Goal: Navigation & Orientation: Understand site structure

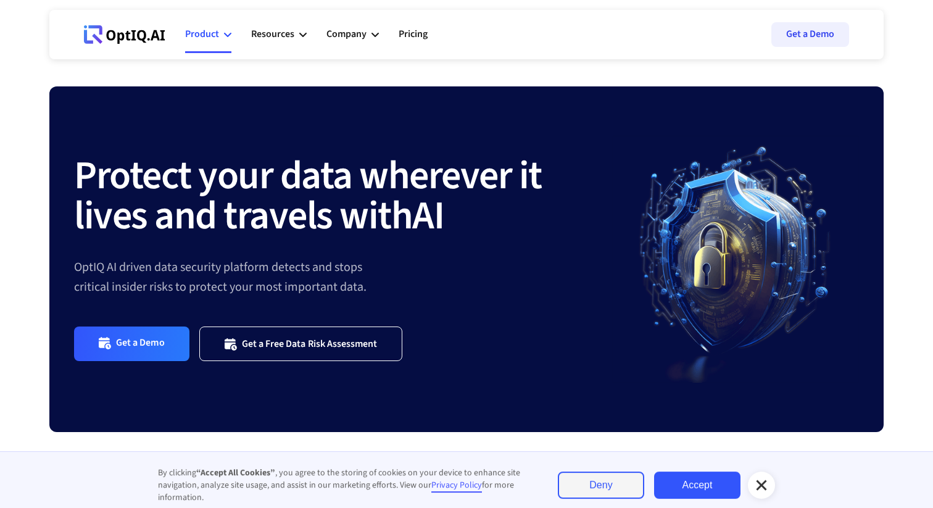
click at [220, 31] on div "Product" at bounding box center [208, 34] width 46 height 37
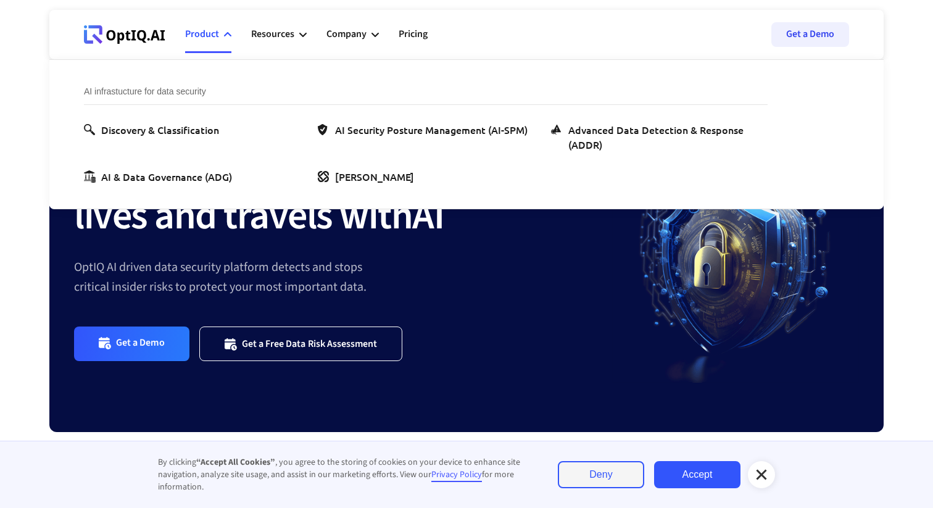
click at [202, 36] on div "Product" at bounding box center [202, 34] width 34 height 17
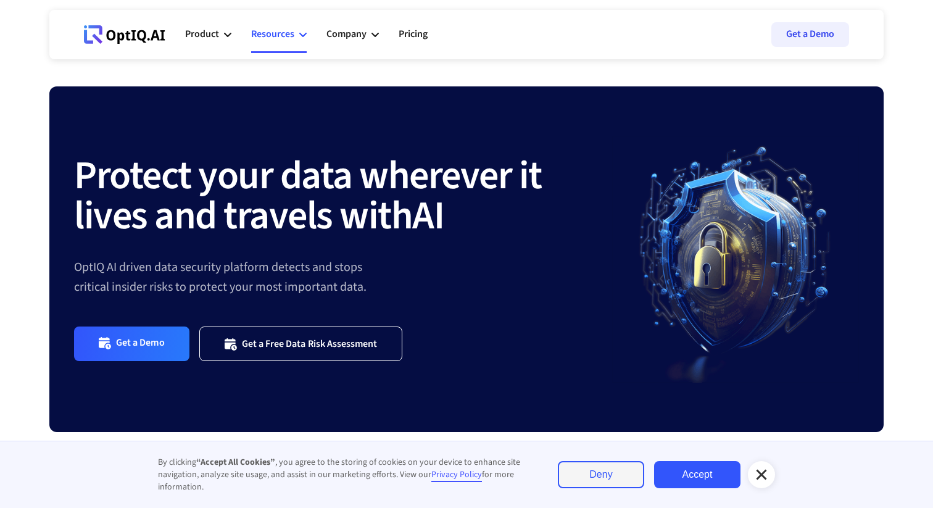
click at [296, 36] on div "Resources" at bounding box center [279, 34] width 56 height 37
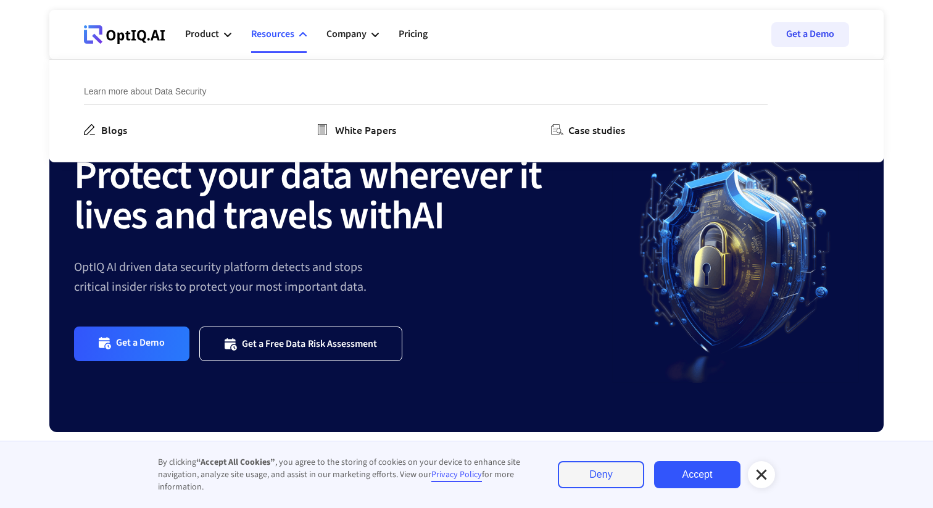
click at [296, 36] on div "Resources" at bounding box center [279, 34] width 56 height 37
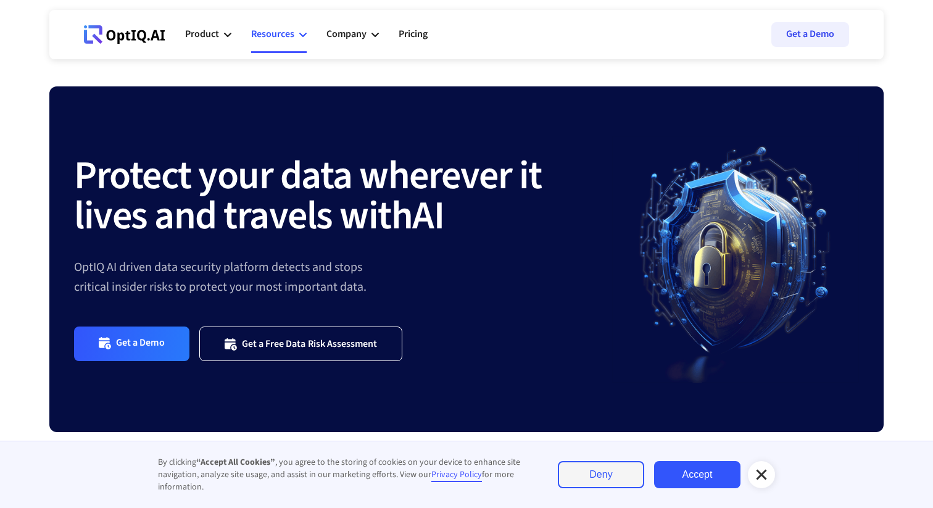
click at [296, 36] on div "Resources" at bounding box center [279, 34] width 56 height 37
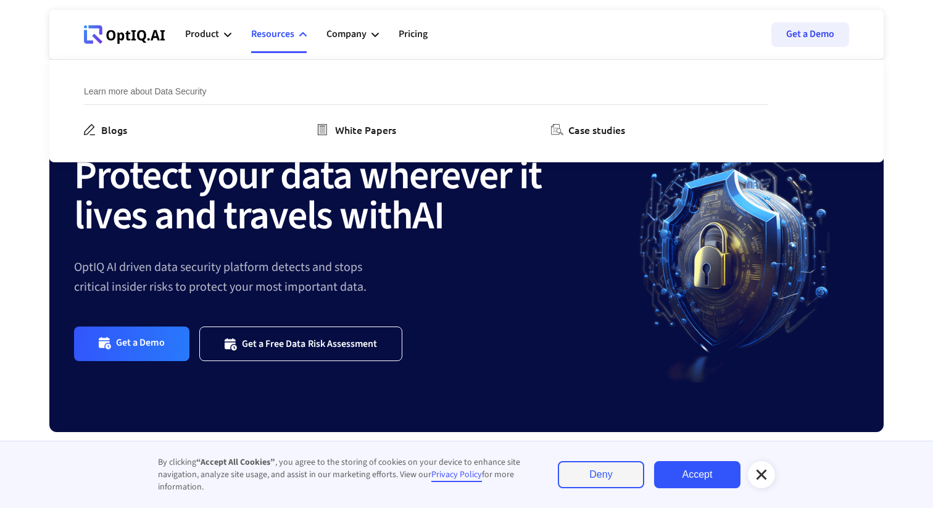
click at [296, 36] on div "Resources" at bounding box center [279, 34] width 56 height 37
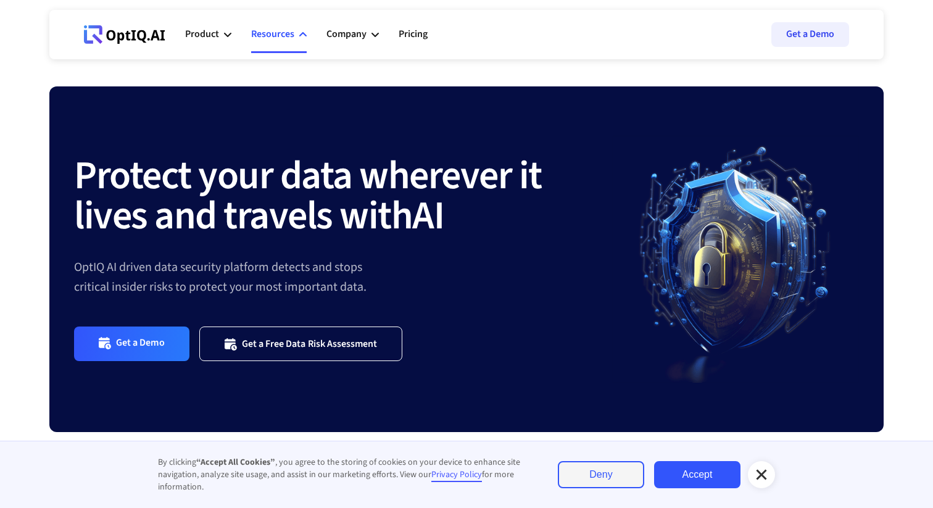
click at [296, 36] on div "Resources" at bounding box center [279, 34] width 56 height 37
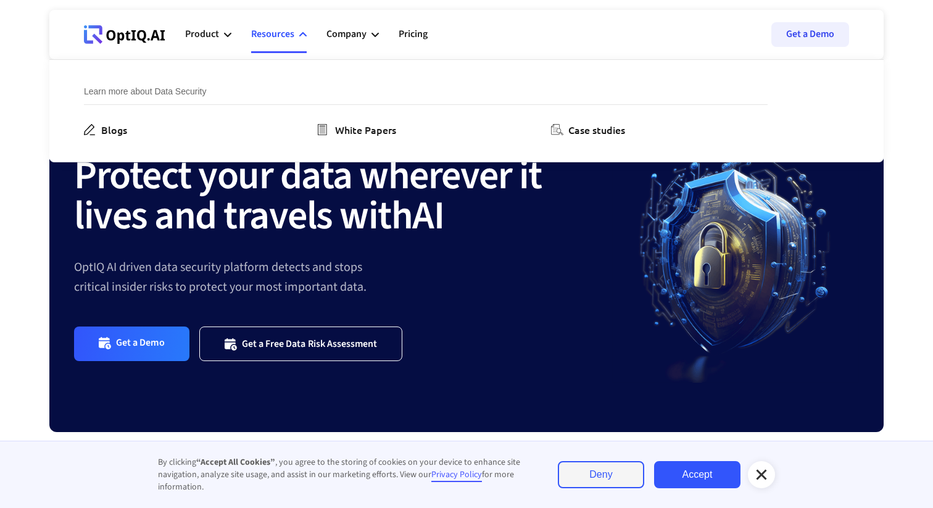
click at [296, 37] on div "Resources" at bounding box center [279, 34] width 56 height 37
